Goal: Participate in discussion

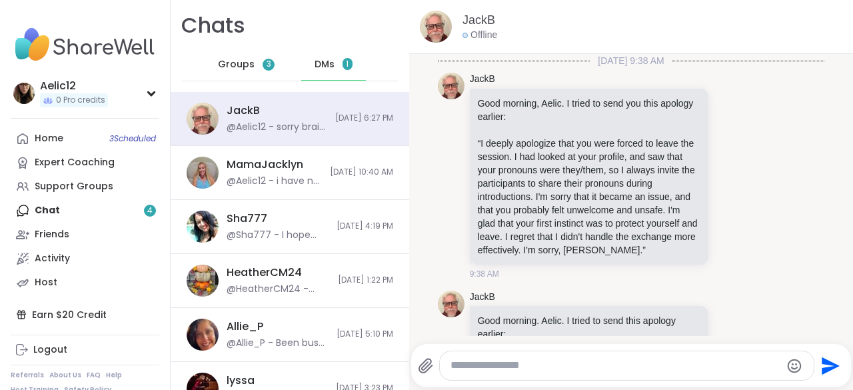
scroll to position [5286, 0]
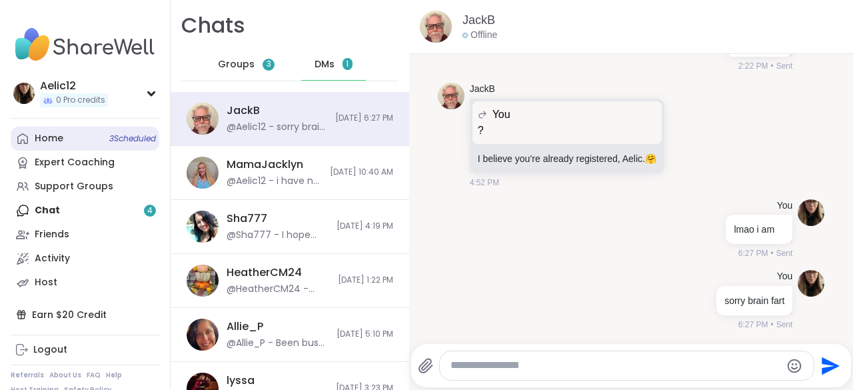
click at [103, 143] on link "Home 3 Scheduled" at bounding box center [85, 139] width 149 height 24
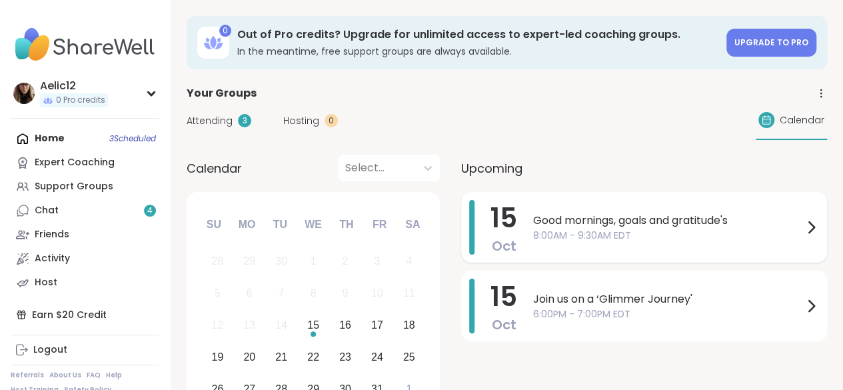
click at [573, 226] on span "Good mornings, goals and gratitude's" at bounding box center [668, 220] width 270 height 16
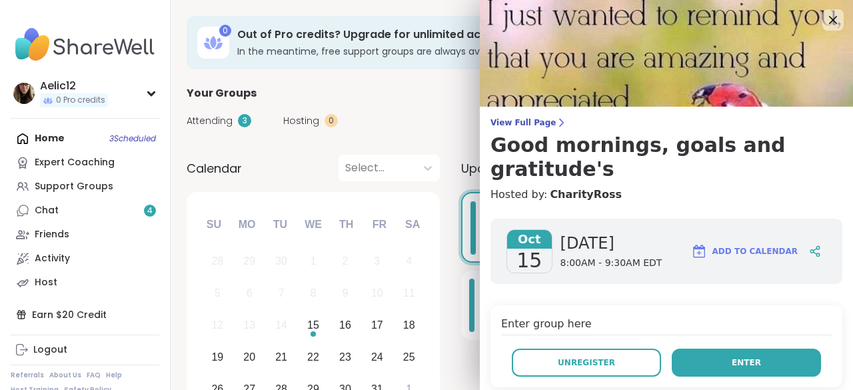
click at [689, 348] on button "Enter" at bounding box center [745, 362] width 149 height 28
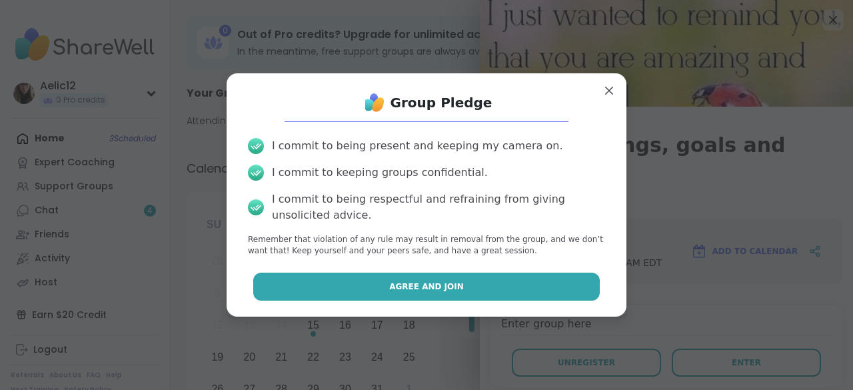
click at [573, 292] on button "Agree and Join" at bounding box center [426, 286] width 347 height 28
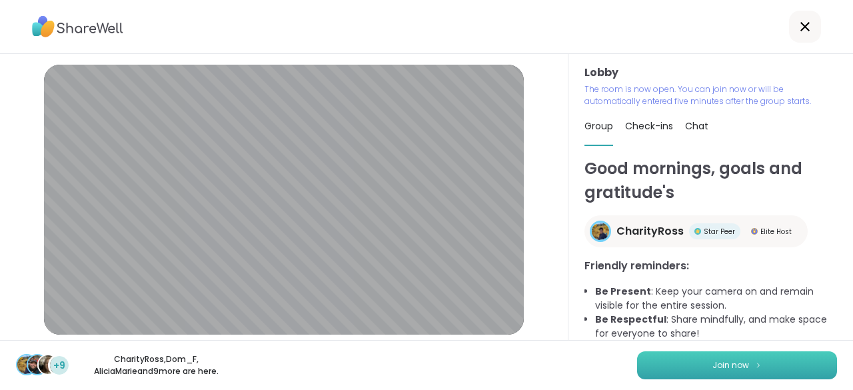
click at [662, 374] on button "Join now" at bounding box center [737, 365] width 200 height 28
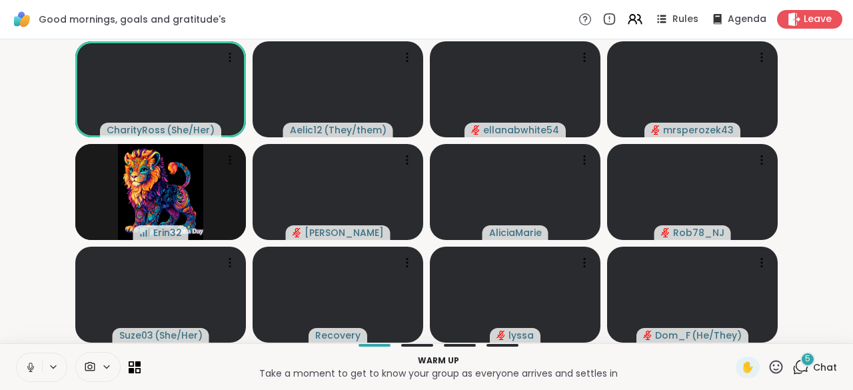
click at [35, 366] on icon at bounding box center [31, 367] width 12 height 12
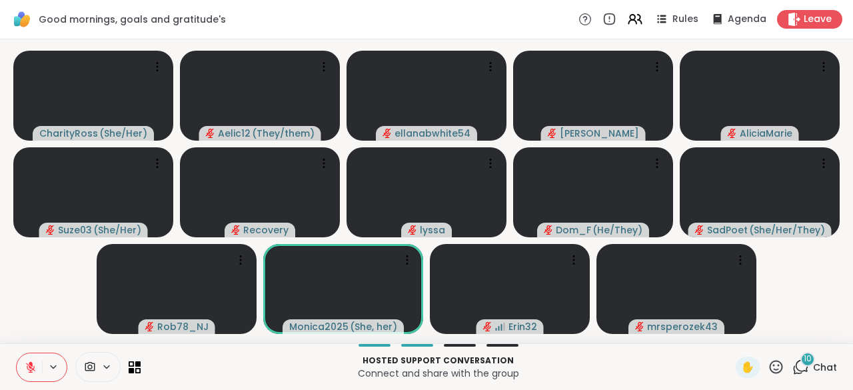
click at [35, 366] on icon at bounding box center [31, 367] width 12 height 12
click at [35, 367] on icon at bounding box center [31, 367] width 12 height 12
